Goal: Transaction & Acquisition: Download file/media

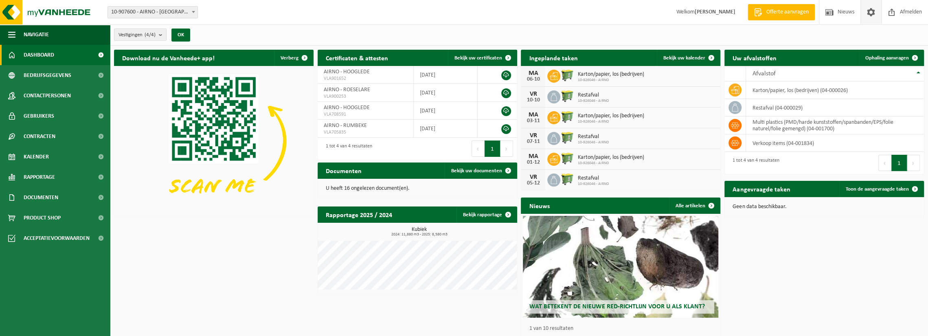
click at [869, 7] on span at bounding box center [870, 12] width 12 height 24
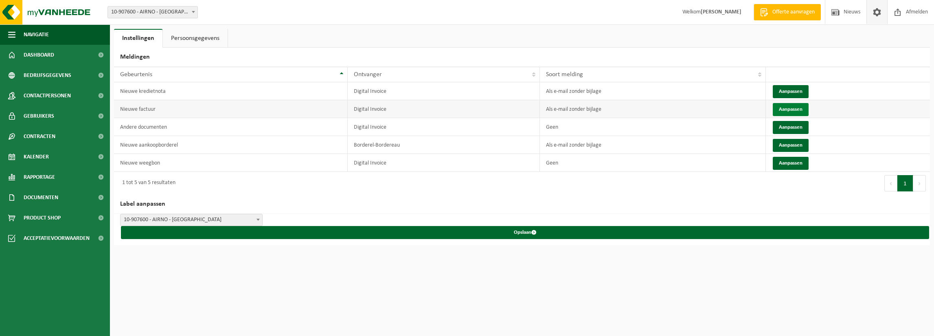
click at [797, 107] on button "Aanpassen" at bounding box center [790, 109] width 36 height 13
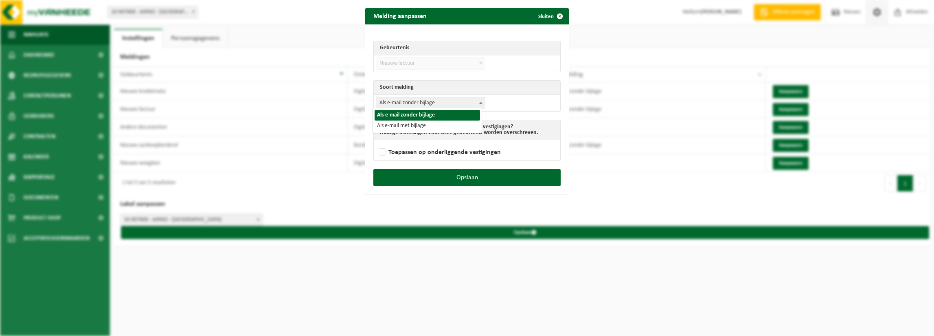
click at [428, 102] on span "Als e-mail zonder bijlage" at bounding box center [430, 102] width 109 height 11
select select "3"
click at [432, 153] on label "Toepassen op onderliggende vestigingen" at bounding box center [439, 152] width 124 height 12
click at [432, 142] on input "Toepassen op onderliggende vestigingen" at bounding box center [477, 142] width 204 height 0
checkbox input "true"
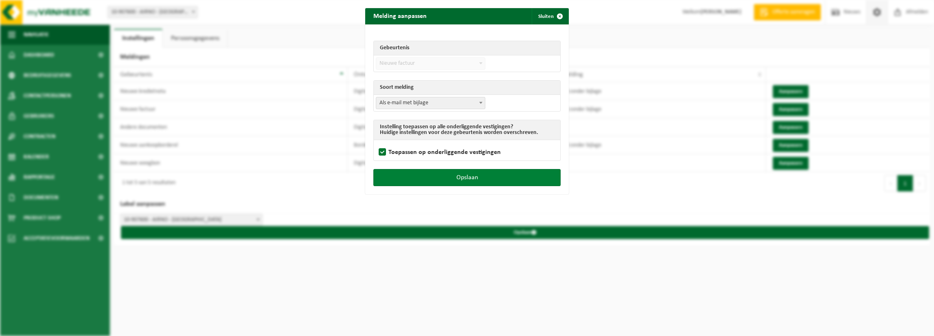
click at [439, 173] on button "Opslaan" at bounding box center [466, 177] width 187 height 17
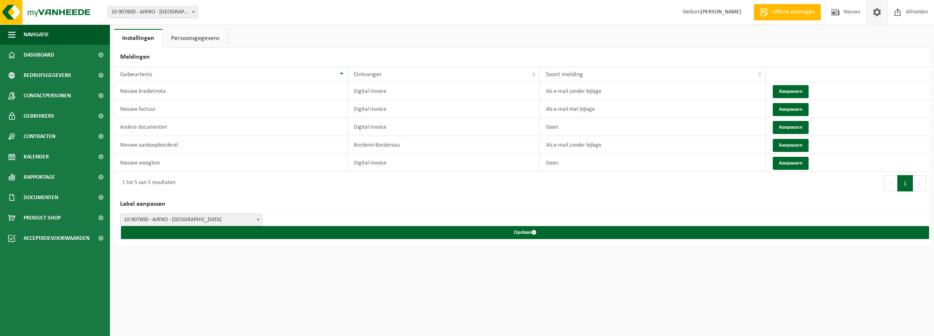
click at [190, 41] on link "Persoonsgegevens" at bounding box center [195, 38] width 65 height 19
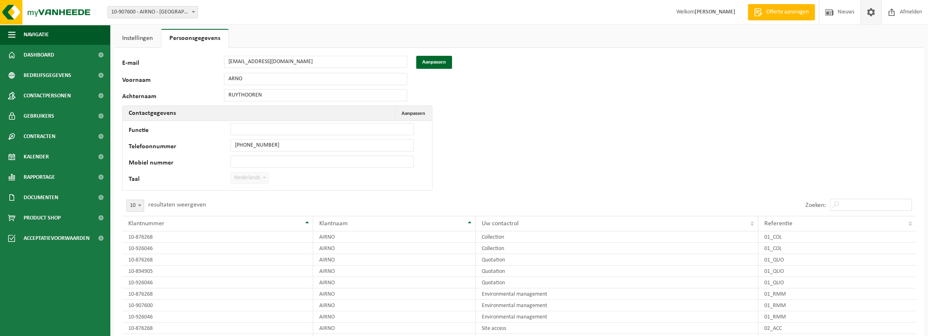
click at [198, 59] on div "E-mail arno.ruythooren@gmail.com Aanpassen" at bounding box center [287, 62] width 330 height 13
click at [429, 62] on button "Aanpassen" at bounding box center [434, 62] width 36 height 13
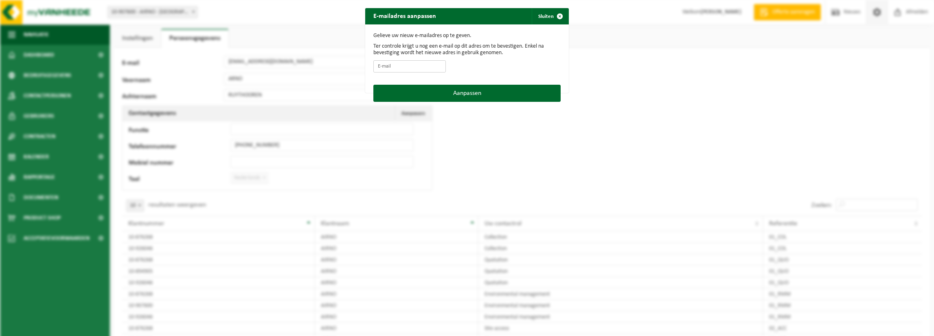
click at [396, 68] on input "E-mail" at bounding box center [409, 66] width 72 height 12
type input "info@airno.be"
click at [447, 93] on button "Aanpassen" at bounding box center [466, 93] width 187 height 17
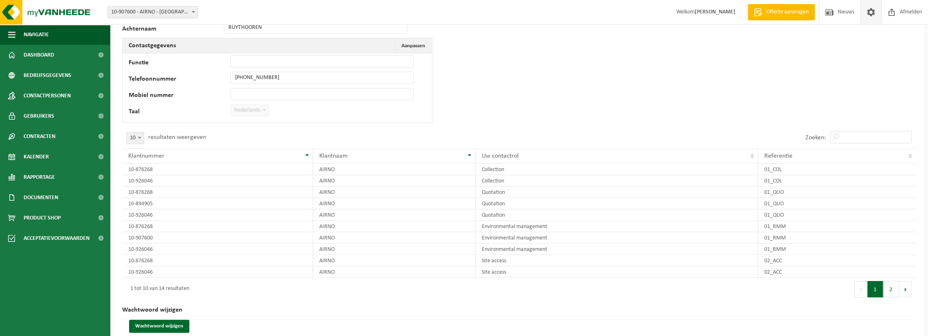
scroll to position [81, 0]
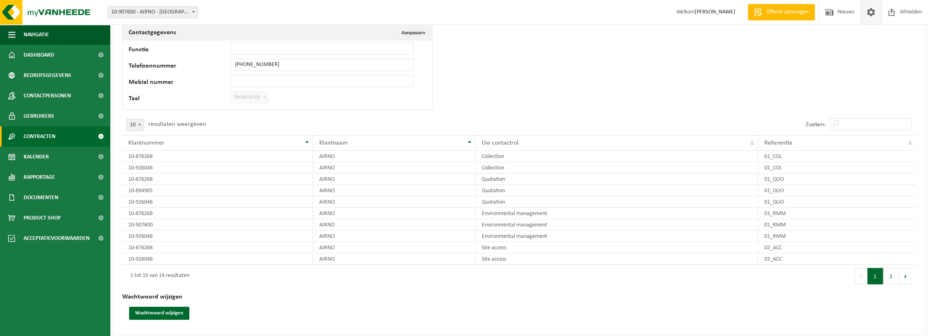
click at [79, 134] on link "Contracten" at bounding box center [55, 136] width 110 height 20
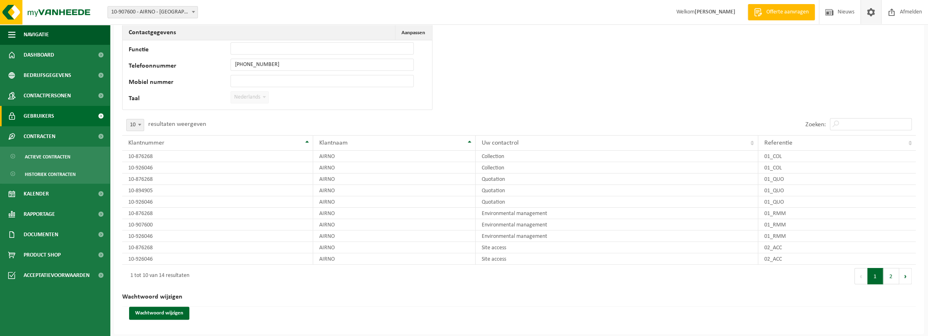
click at [98, 116] on span at bounding box center [101, 116] width 18 height 20
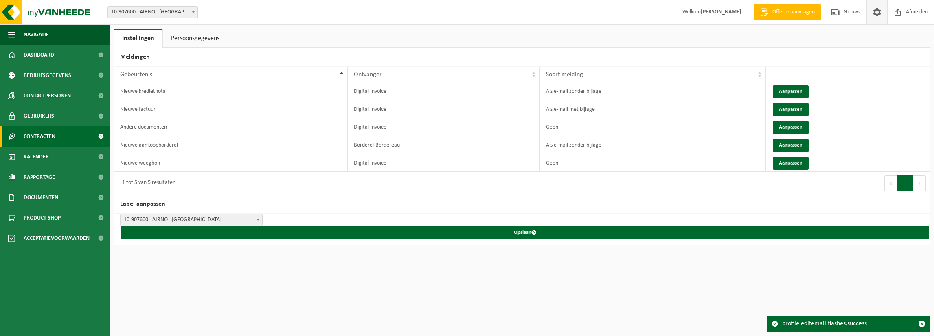
click at [39, 131] on span "Contracten" at bounding box center [40, 136] width 32 height 20
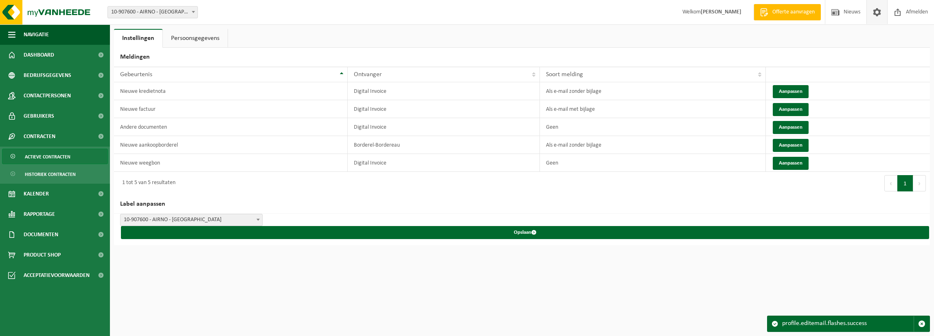
click at [54, 157] on span "Actieve contracten" at bounding box center [48, 156] width 46 height 15
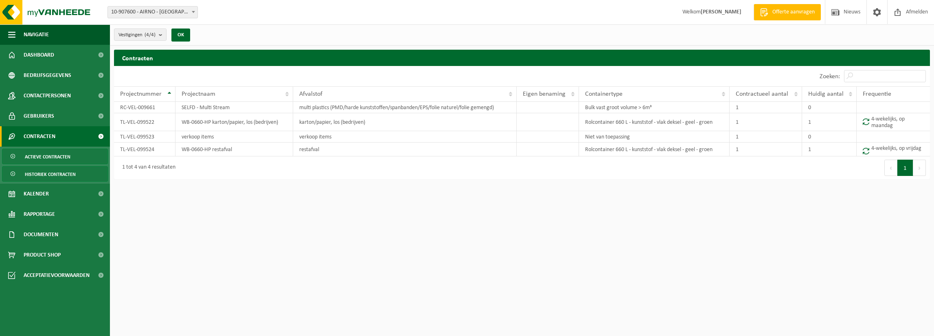
click at [54, 173] on span "Historiek contracten" at bounding box center [50, 173] width 51 height 15
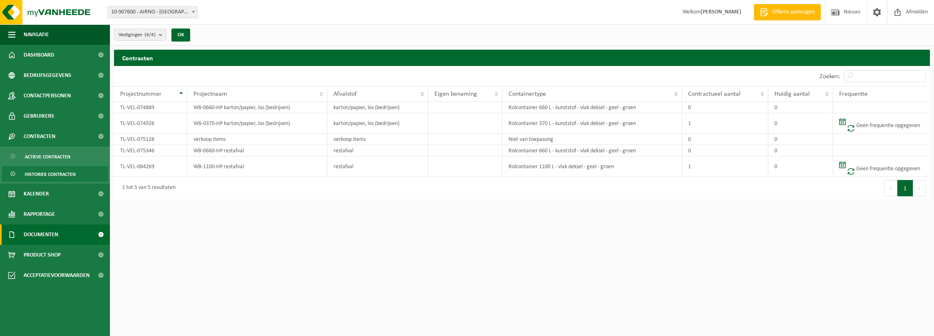
click at [75, 234] on link "Documenten" at bounding box center [55, 234] width 110 height 20
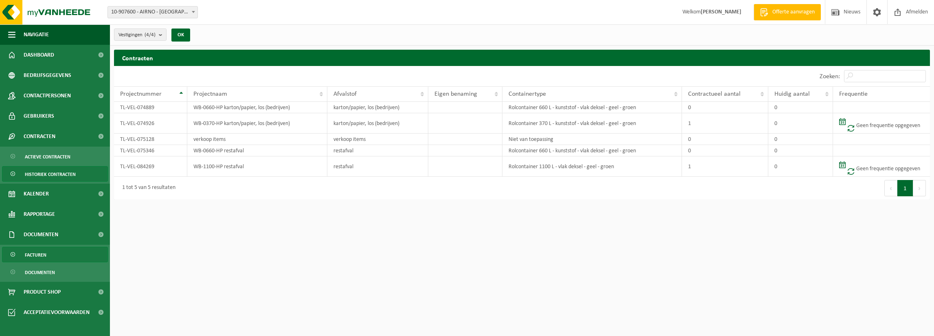
click at [76, 254] on link "Facturen" at bounding box center [55, 254] width 106 height 15
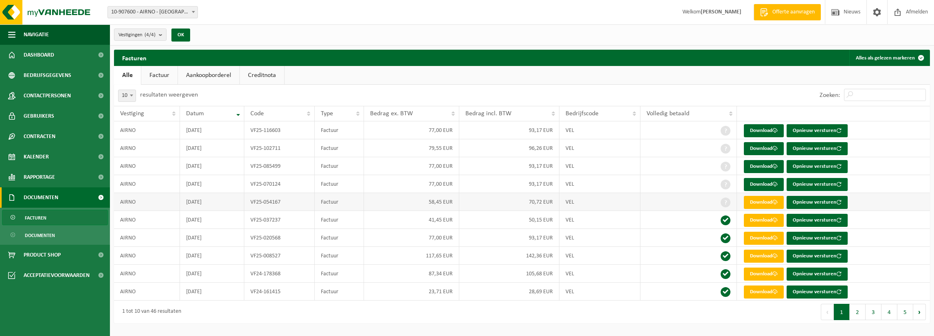
click at [724, 203] on span at bounding box center [725, 202] width 10 height 10
click at [772, 202] on link "Download" at bounding box center [764, 202] width 40 height 13
click at [771, 184] on link "Download" at bounding box center [764, 184] width 40 height 13
click at [777, 167] on span at bounding box center [774, 166] width 5 height 5
click at [777, 151] on span at bounding box center [774, 148] width 5 height 5
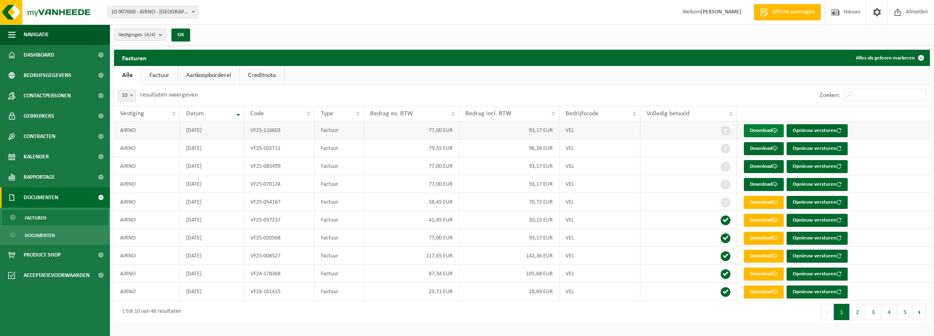
click at [764, 128] on link "Download" at bounding box center [764, 130] width 40 height 13
